Goal: Task Accomplishment & Management: Complete application form

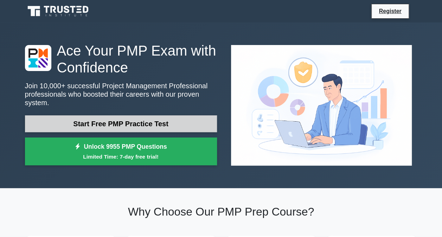
click at [149, 115] on link "Start Free PMP Practice Test" at bounding box center [121, 123] width 192 height 17
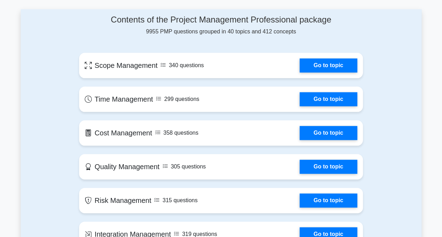
scroll to position [327, 0]
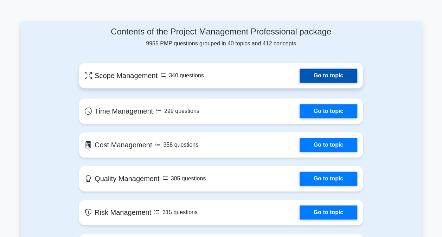
click at [326, 77] on link "Go to topic" at bounding box center [329, 76] width 58 height 14
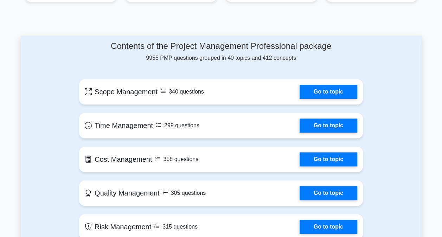
scroll to position [319, 0]
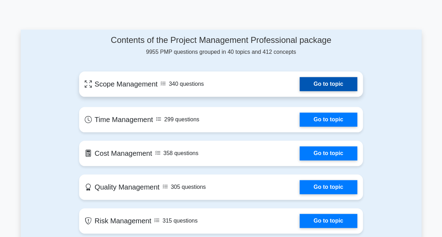
click at [329, 85] on link "Go to topic" at bounding box center [329, 84] width 58 height 14
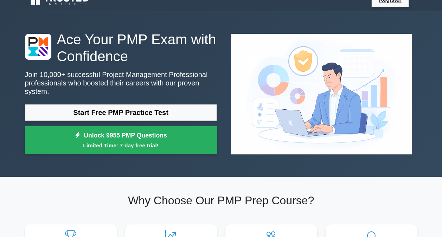
scroll to position [0, 0]
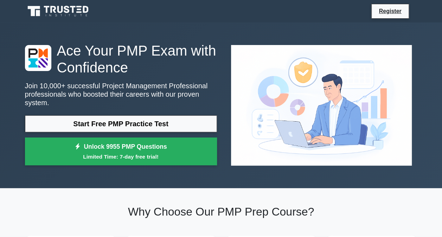
click at [333, 161] on img at bounding box center [322, 105] width 192 height 132
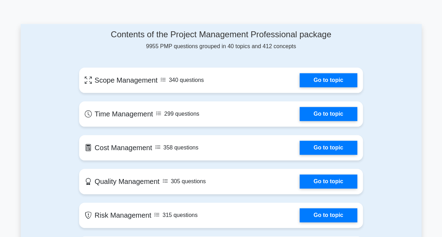
scroll to position [324, 0]
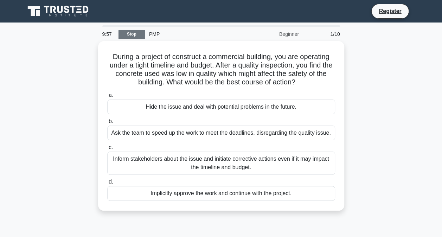
click at [133, 34] on link "Stop" at bounding box center [132, 34] width 26 height 9
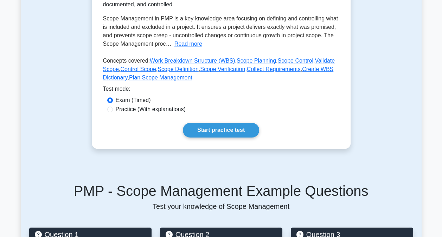
scroll to position [142, 0]
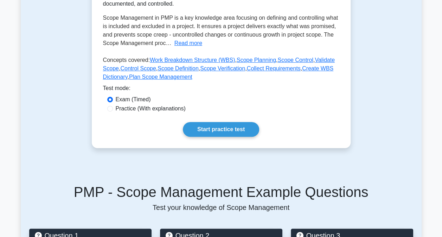
click at [134, 110] on label "Practice (With explanations)" at bounding box center [151, 108] width 70 height 8
click at [113, 110] on input "Practice (With explanations)" at bounding box center [110, 109] width 6 height 6
radio input "true"
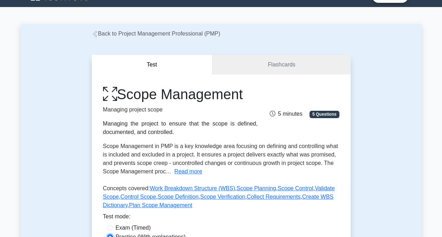
scroll to position [0, 0]
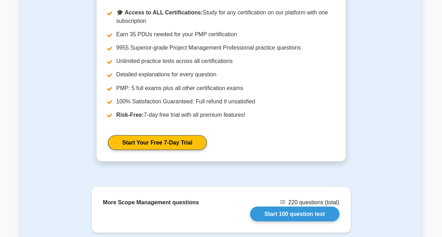
scroll to position [587, 0]
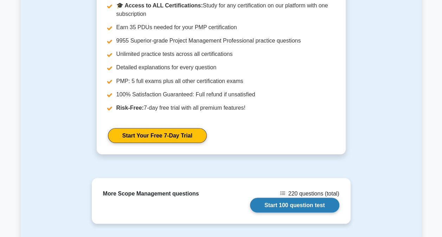
click at [302, 202] on link "Start 100 question test" at bounding box center [294, 205] width 89 height 15
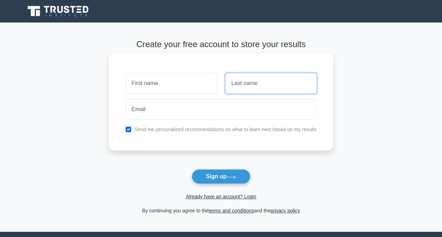
click at [248, 83] on input "text" at bounding box center [271, 83] width 91 height 20
type input "Moorjanii, SEA"
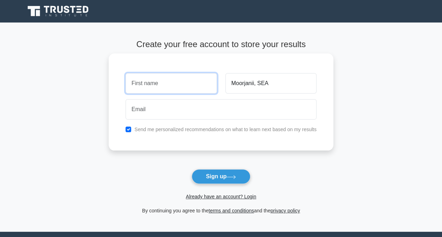
type input "Khushboo"
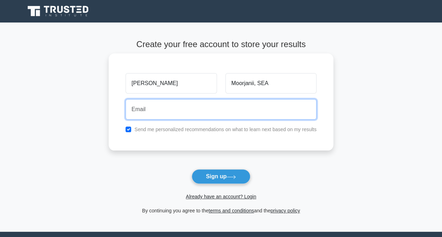
type input "khushboo.moorjani3@gmail.com"
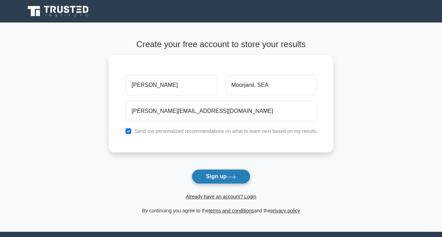
click at [228, 171] on button "Sign up" at bounding box center [221, 176] width 59 height 15
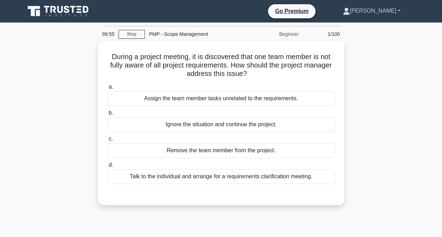
click at [370, 11] on link "Khushboo" at bounding box center [371, 11] width 91 height 14
click at [355, 26] on link "Profile" at bounding box center [354, 27] width 56 height 11
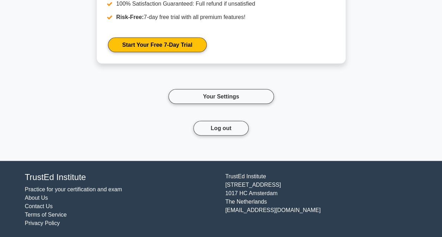
scroll to position [37, 0]
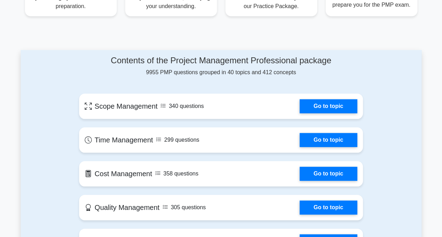
scroll to position [324, 0]
